Goal: Unclear: Unclear

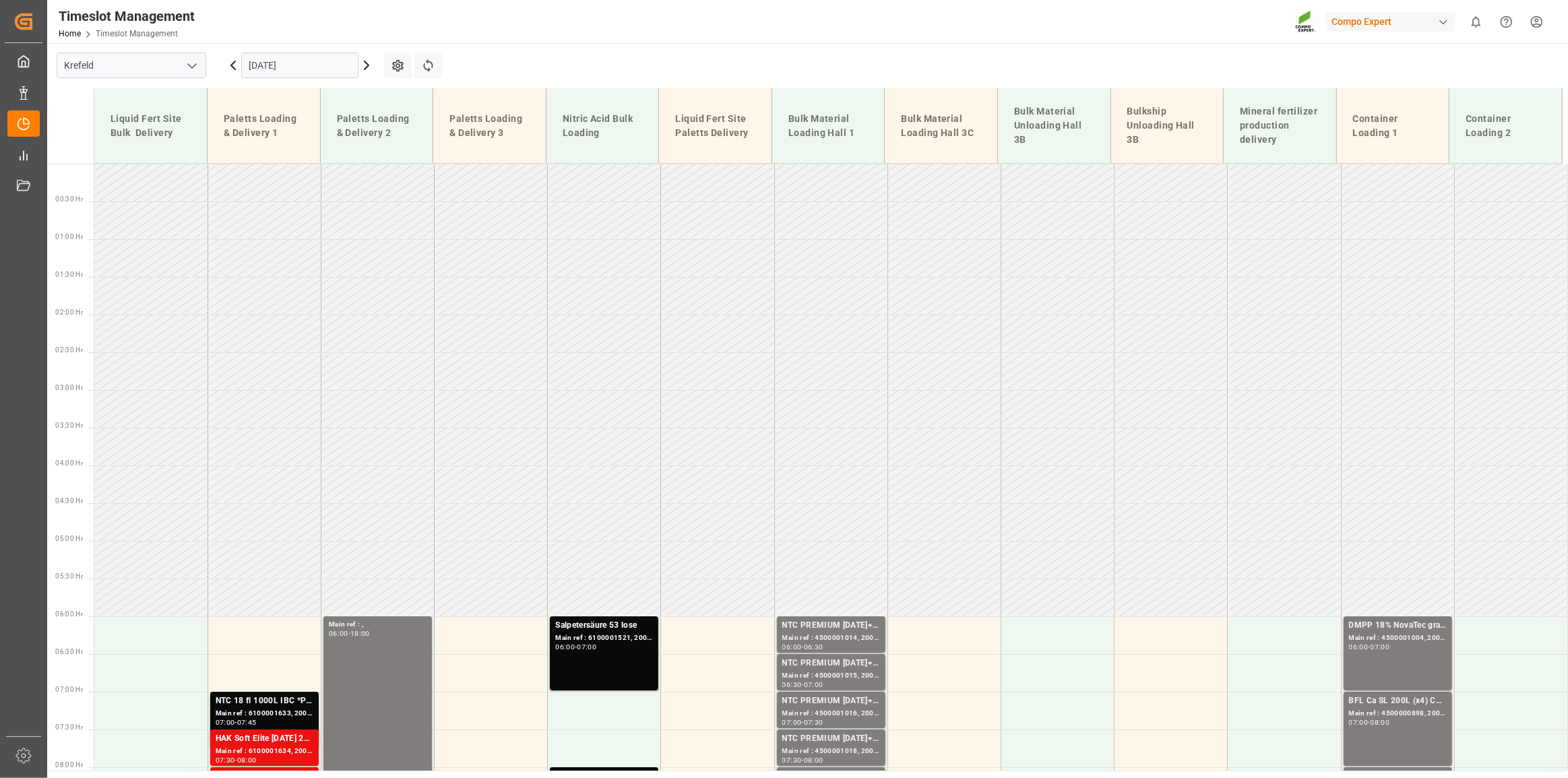
scroll to position [727, 0]
